Goal: Use online tool/utility: Utilize a website feature to perform a specific function

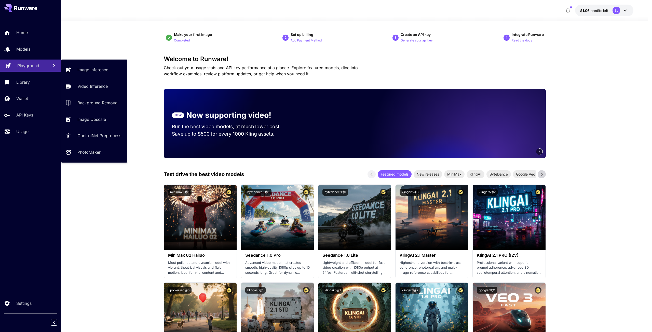
click at [26, 68] on p "Playground" at bounding box center [28, 66] width 22 height 6
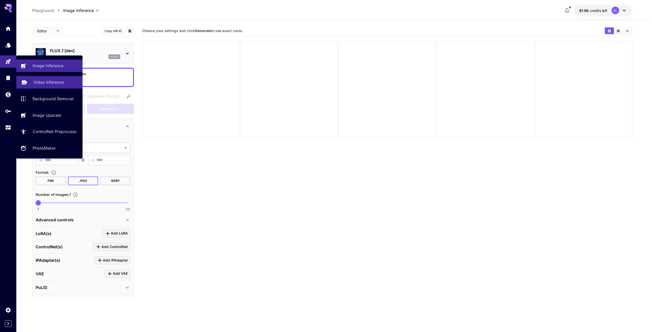
click at [52, 81] on p "Video Inference" at bounding box center [49, 82] width 30 height 6
type input "**********"
